Goal: Task Accomplishment & Management: Complete application form

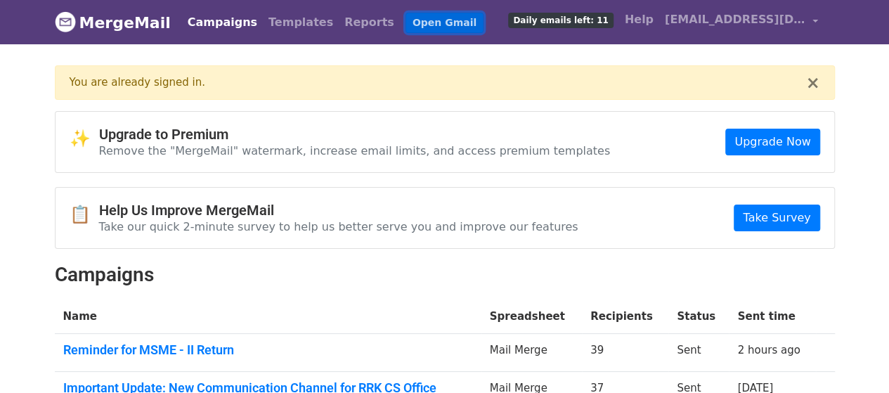
click at [405, 24] on link "Open Gmail" at bounding box center [444, 23] width 78 height 20
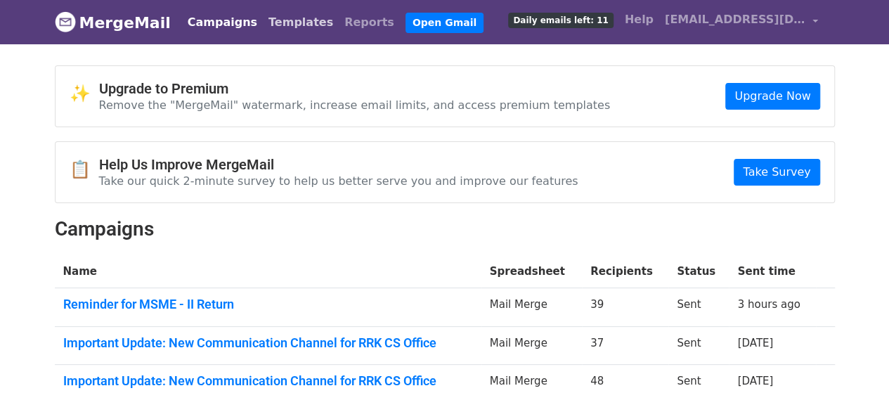
click at [275, 12] on link "Templates" at bounding box center [301, 22] width 76 height 28
click at [275, 22] on link "Templates" at bounding box center [301, 22] width 76 height 28
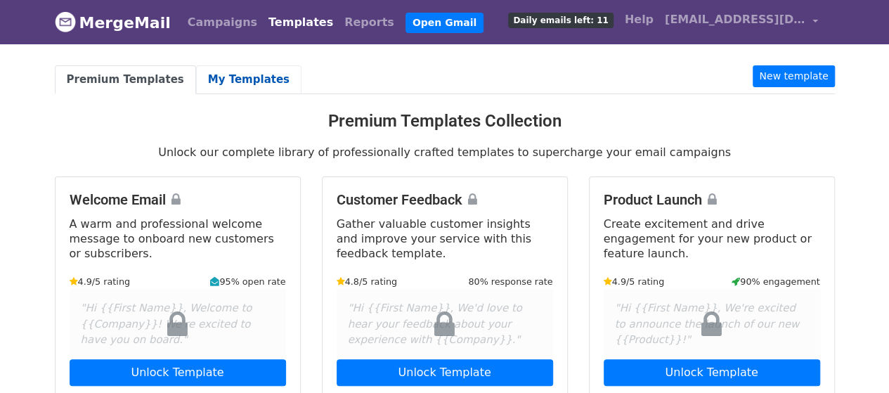
click at [233, 81] on link "My Templates" at bounding box center [248, 79] width 105 height 29
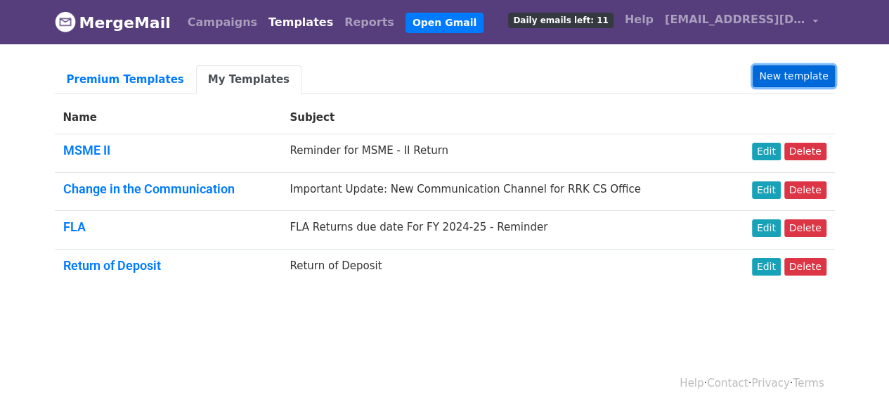
click at [813, 79] on link "New template" at bounding box center [792, 76] width 81 height 22
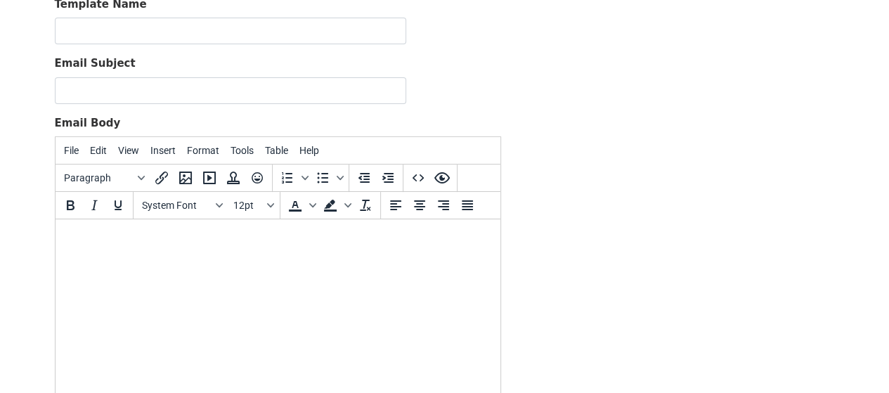
scroll to position [211, 0]
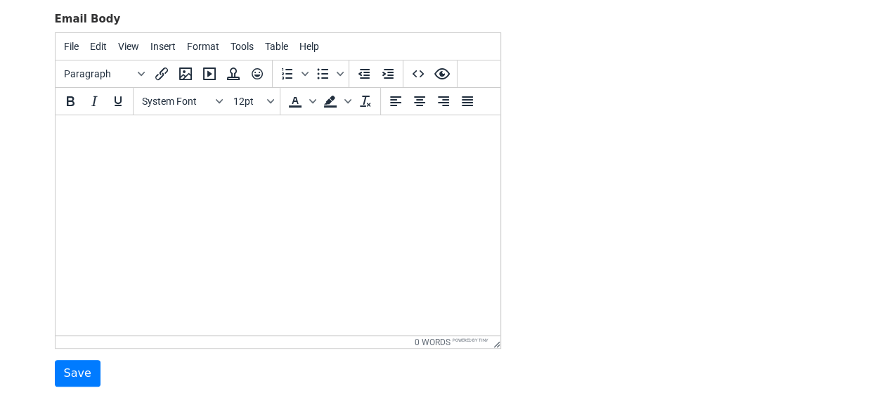
click at [122, 153] on html at bounding box center [277, 134] width 445 height 38
paste body
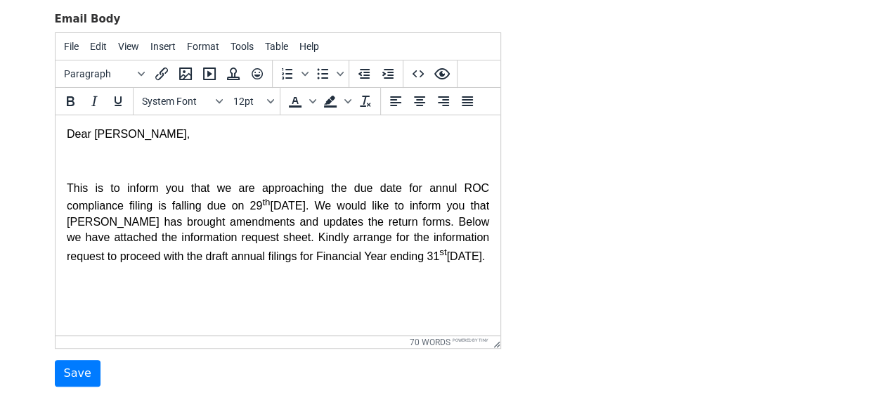
click at [202, 234] on p "This is to inform you that we are approaching the due date for annul ROC compli…" at bounding box center [277, 223] width 422 height 84
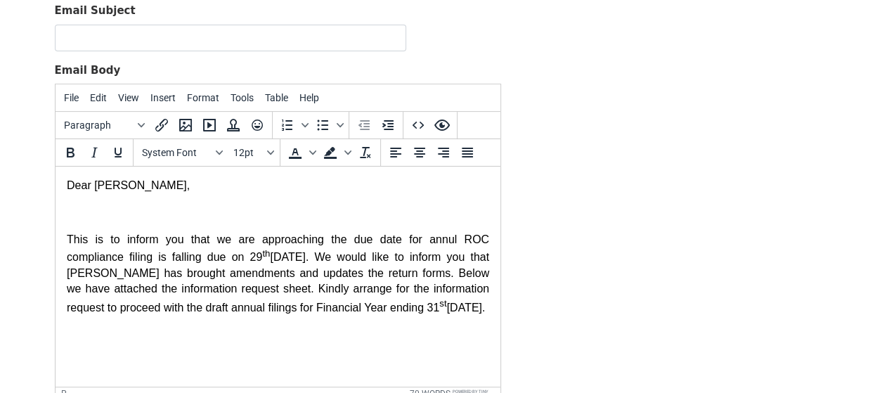
scroll to position [140, 0]
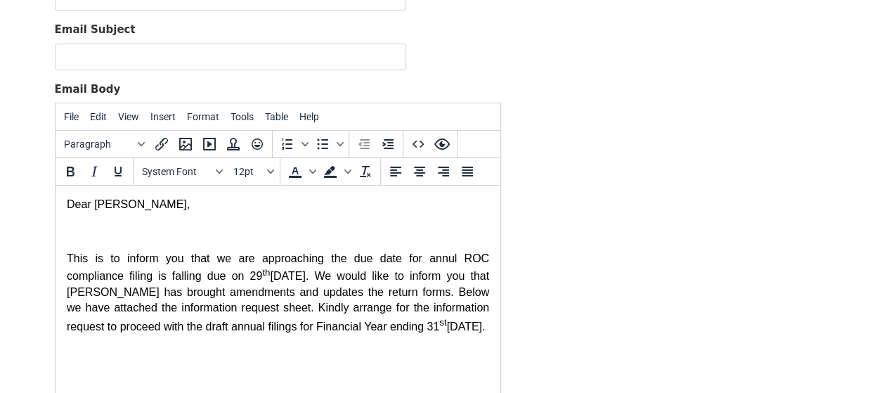
click at [106, 204] on p "Dear Sir," at bounding box center [277, 204] width 422 height 15
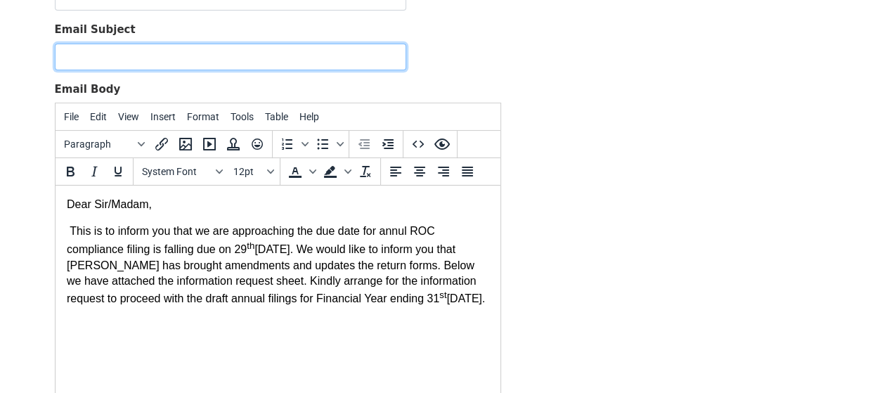
click at [183, 51] on input "Email Subject" at bounding box center [230, 57] width 351 height 27
click at [244, 57] on input "Email Subject" at bounding box center [230, 57] width 351 height 27
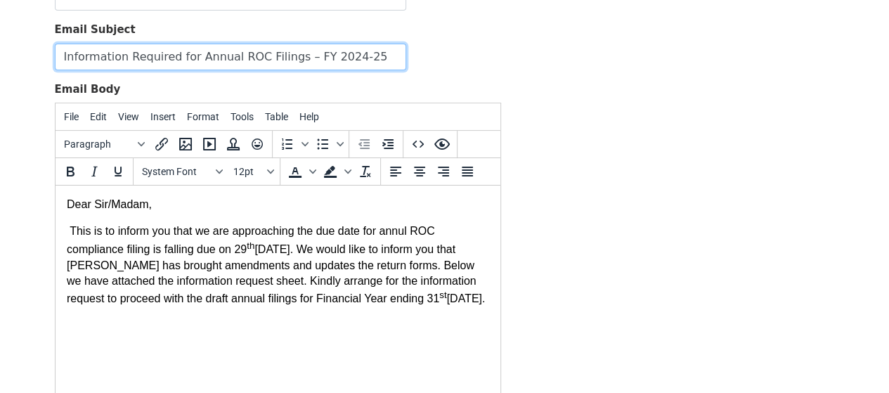
type input "Information Required for Annual ROC Filings – FY 2024-25"
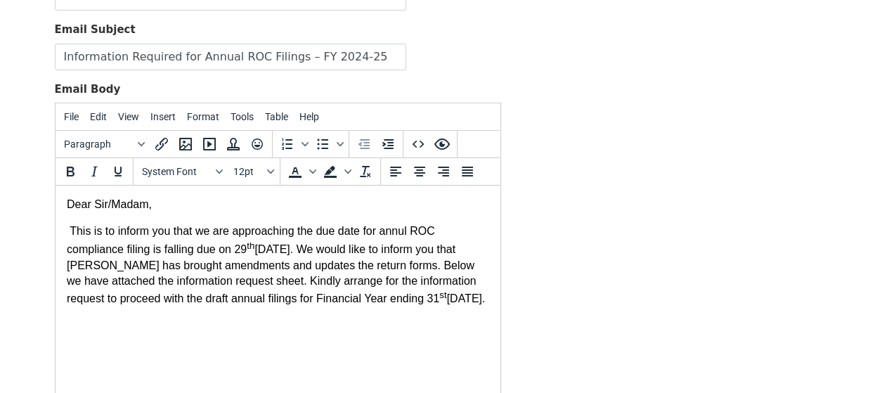
drag, startPoint x: 600, startPoint y: 117, endPoint x: 595, endPoint y: 151, distance: 34.1
click at [600, 117] on div "Template Name Email Subject Information Required for Annual ROC Filings – FY 20…" at bounding box center [444, 210] width 801 height 495
drag, startPoint x: 65, startPoint y: 205, endPoint x: 380, endPoint y: 287, distance: 326.0
click at [380, 287] on html "Dear Sir/Madam, This is to inform you that we are approaching the due date for …" at bounding box center [277, 264] width 445 height 159
drag, startPoint x: 459, startPoint y: 304, endPoint x: 17, endPoint y: 209, distance: 452.8
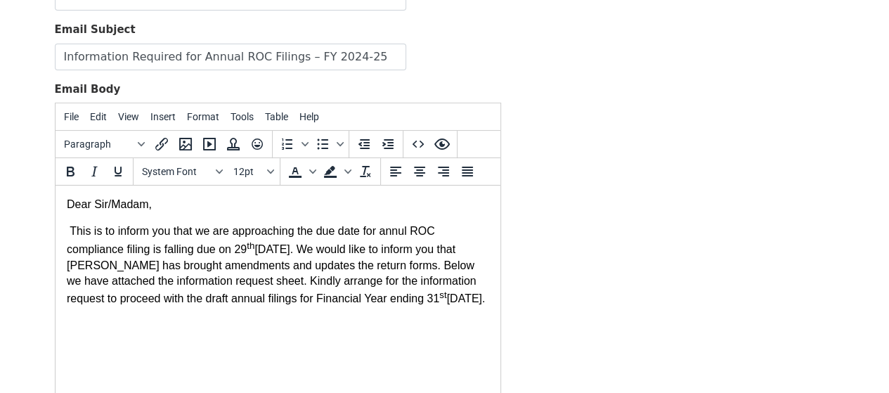
click at [55, 209] on html "Dear Sir/Madam, This is to inform you that we are approaching the due date for …" at bounding box center [277, 264] width 445 height 159
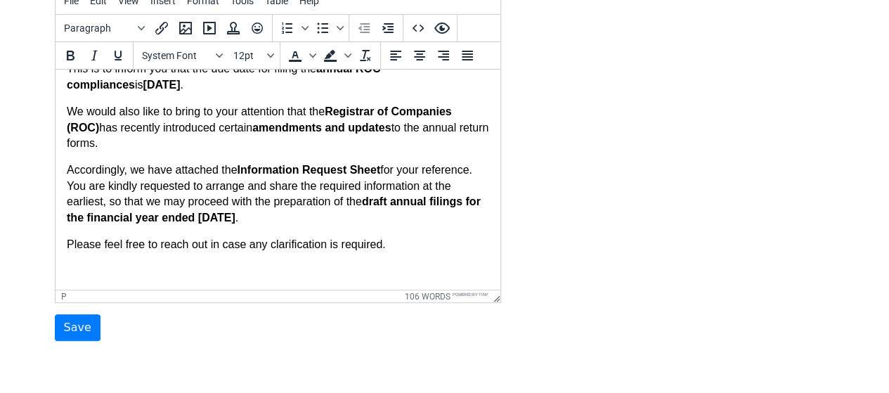
scroll to position [292, 0]
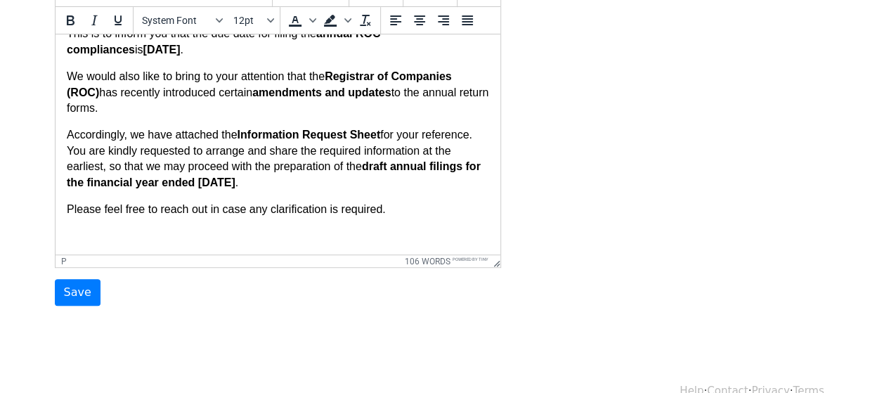
click at [372, 229] on body "Dear Sir, This is to inform you that the due date for filing the annual ROC com…" at bounding box center [277, 121] width 422 height 245
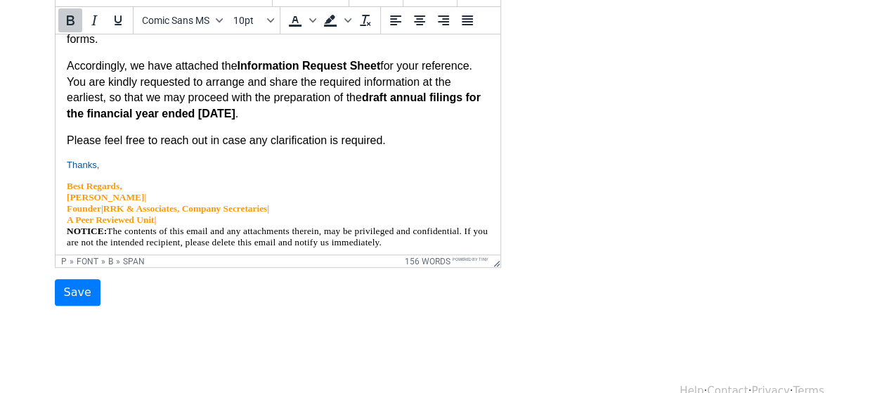
click at [228, 203] on p "Best Regards, Ravi Raghavan Kotla|" at bounding box center [277, 192] width 422 height 22
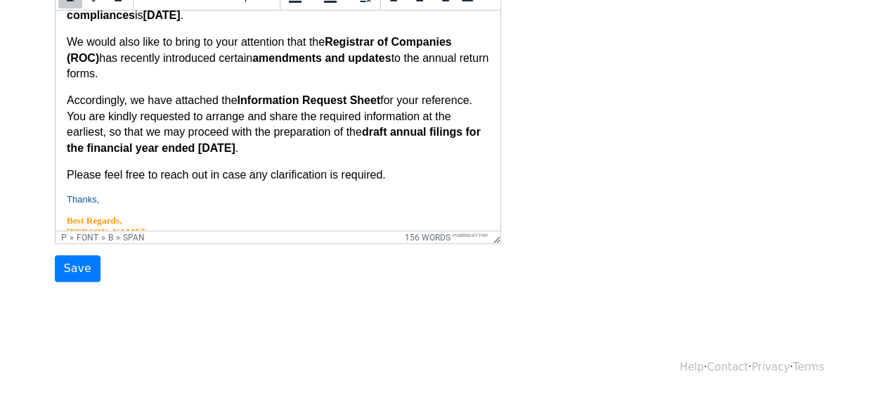
scroll to position [0, 0]
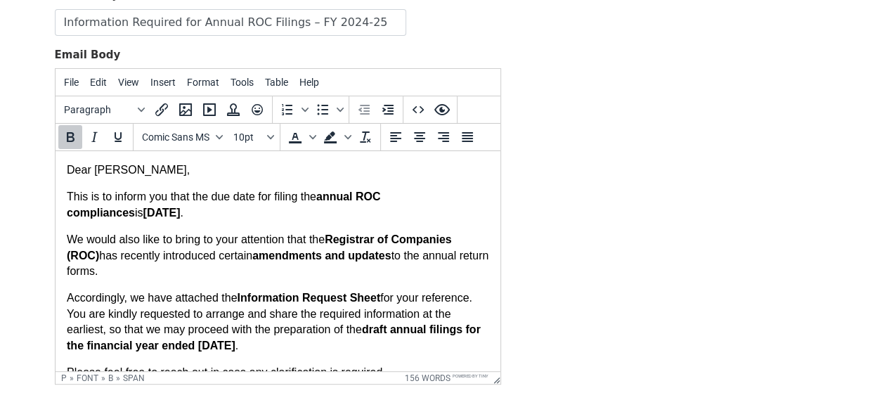
click at [124, 175] on p "Dear Sir," at bounding box center [277, 169] width 422 height 15
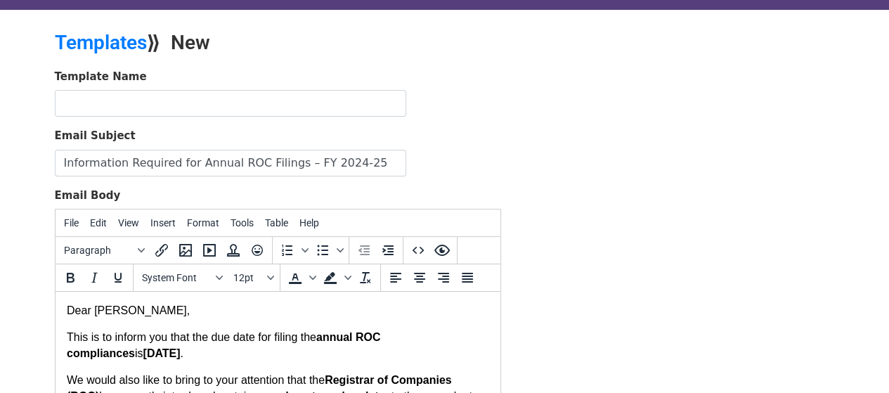
click at [184, 119] on form "Template Name Email Subject Information Required for Annual ROC Filings – FY 20…" at bounding box center [278, 316] width 446 height 495
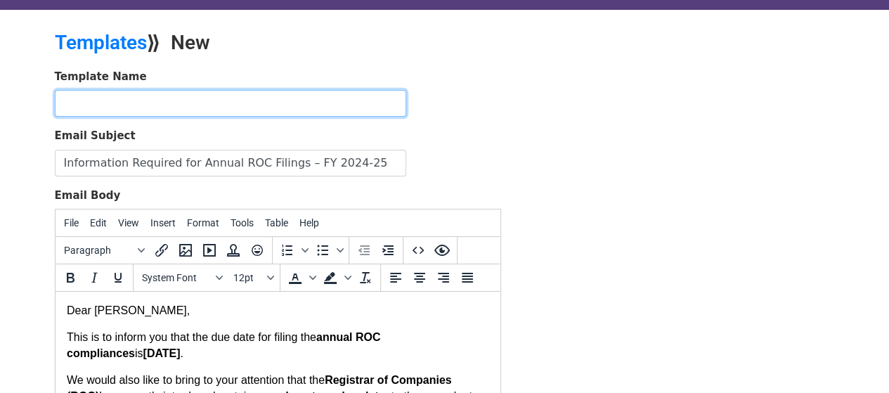
click at [181, 110] on input "text" at bounding box center [230, 103] width 351 height 27
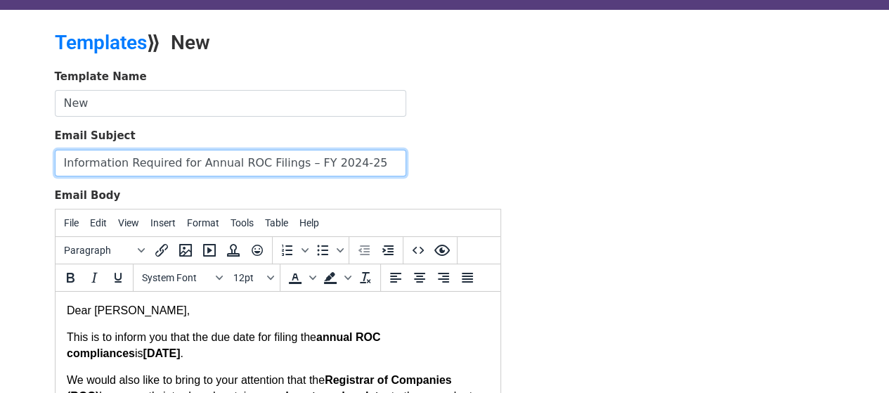
click at [214, 161] on input "Information Required for Annual ROC Filings – FY 2024-25" at bounding box center [230, 163] width 351 height 27
drag, startPoint x: 282, startPoint y: 164, endPoint x: 190, endPoint y: 158, distance: 92.9
click at [190, 158] on input "Information Required for Annual ROC Filings – FY 2024-25" at bounding box center [230, 163] width 351 height 27
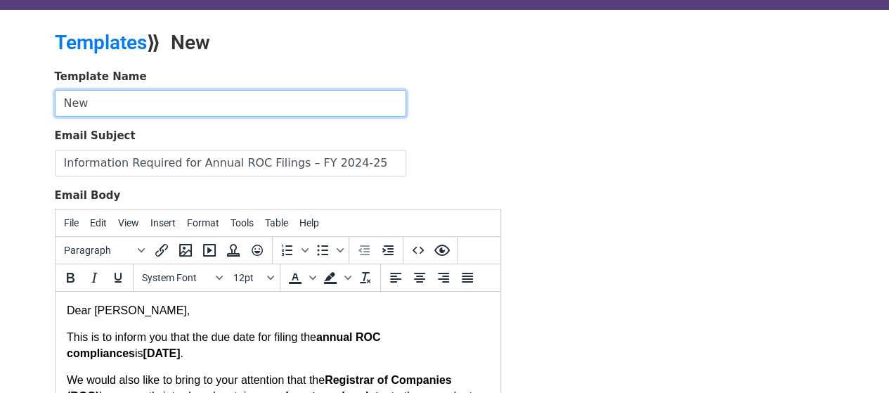
click at [169, 107] on input "New" at bounding box center [230, 103] width 351 height 27
paste input "Annual ROC Filings"
type input "New Annual ROC Filings"
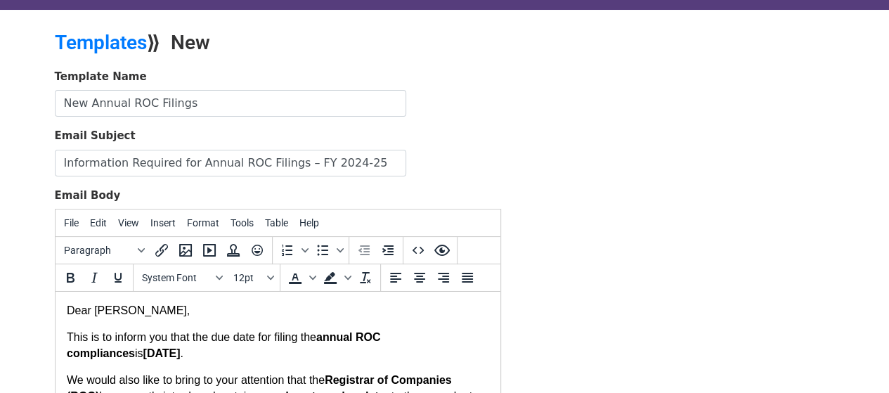
click at [643, 190] on div "Template Name New Annual ROC Filings Email Subject Information Required for Ann…" at bounding box center [444, 316] width 801 height 495
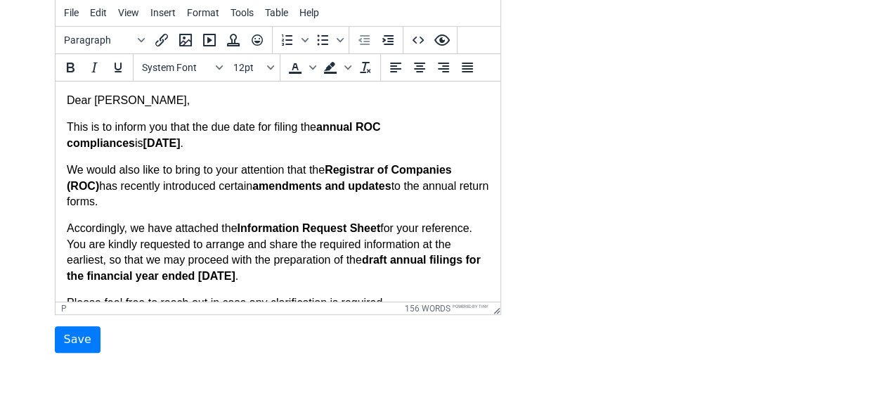
scroll to position [315, 0]
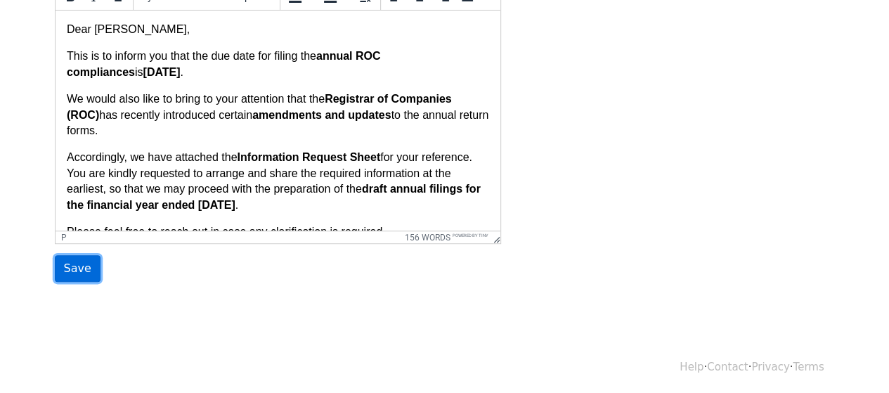
click at [85, 261] on input "Save" at bounding box center [78, 268] width 46 height 27
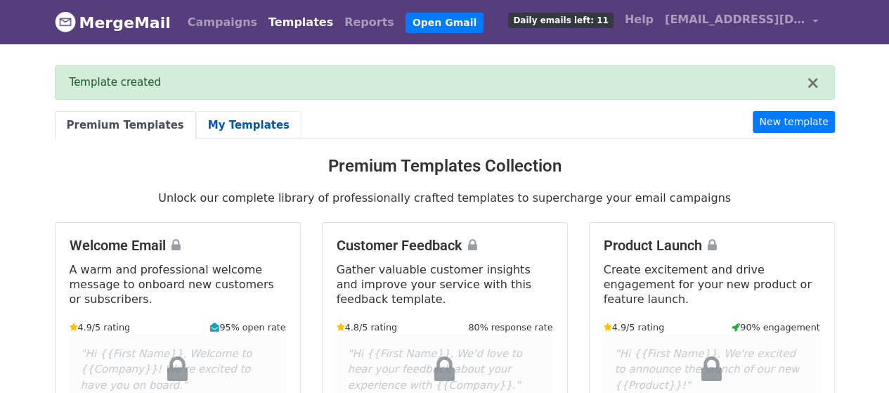
click at [221, 123] on link "My Templates" at bounding box center [248, 125] width 105 height 29
